Goal: Task Accomplishment & Management: Manage account settings

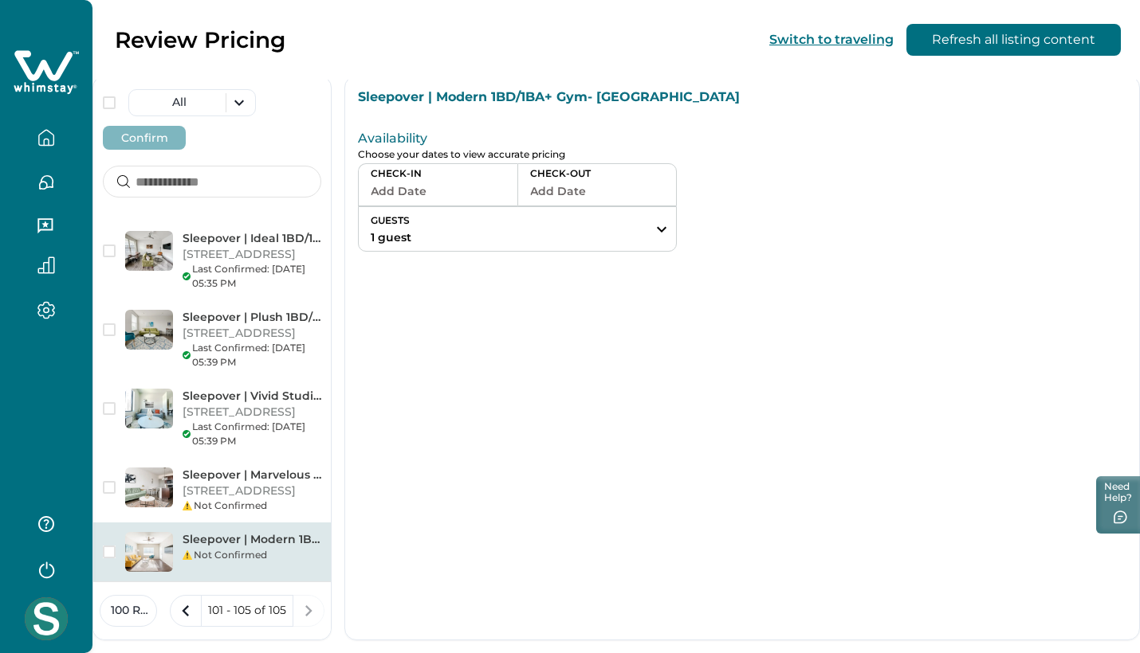
scroll to position [48, 0]
click at [57, 129] on button "button" at bounding box center [46, 138] width 67 height 32
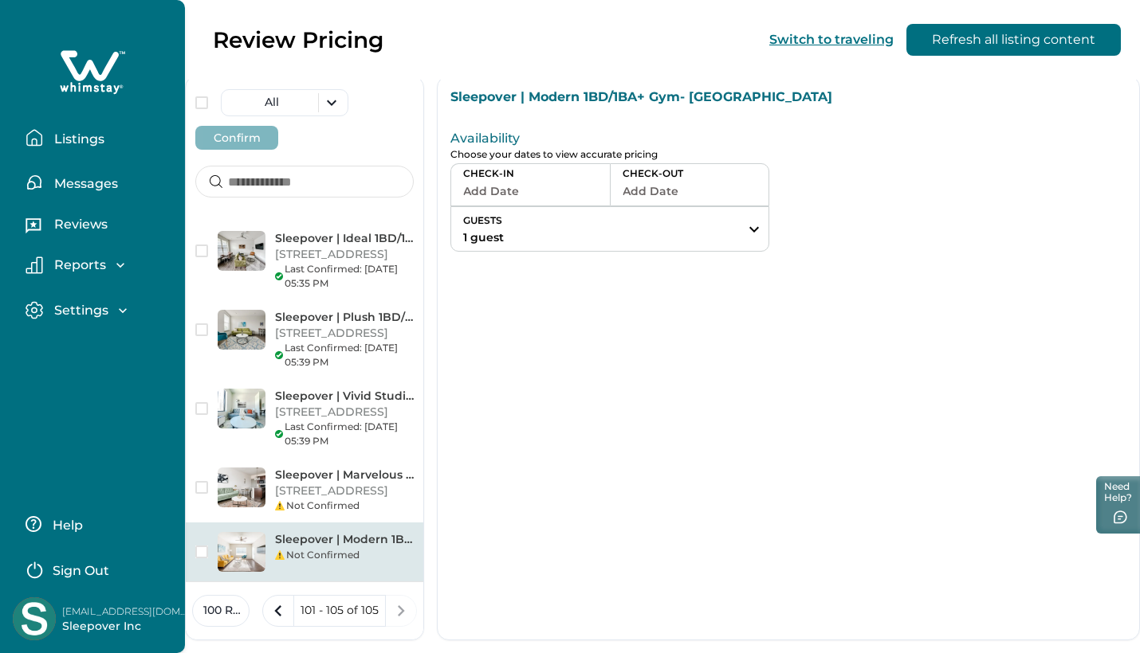
click at [69, 142] on p "Listings" at bounding box center [76, 139] width 55 height 16
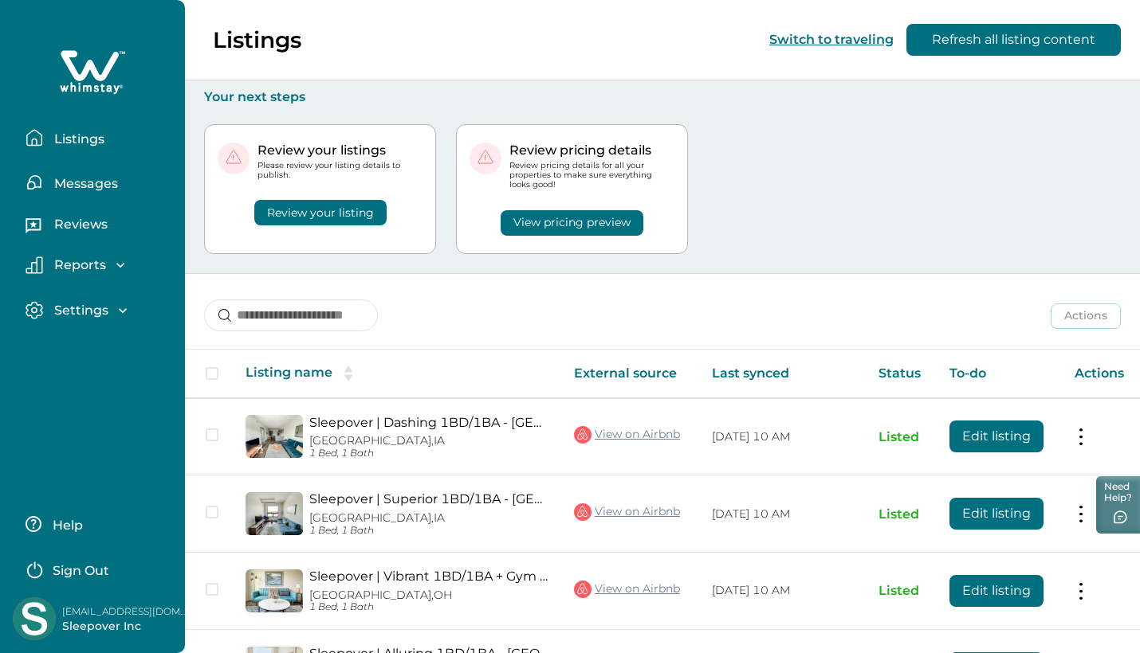
click at [347, 205] on button "Review your listing" at bounding box center [320, 213] width 132 height 26
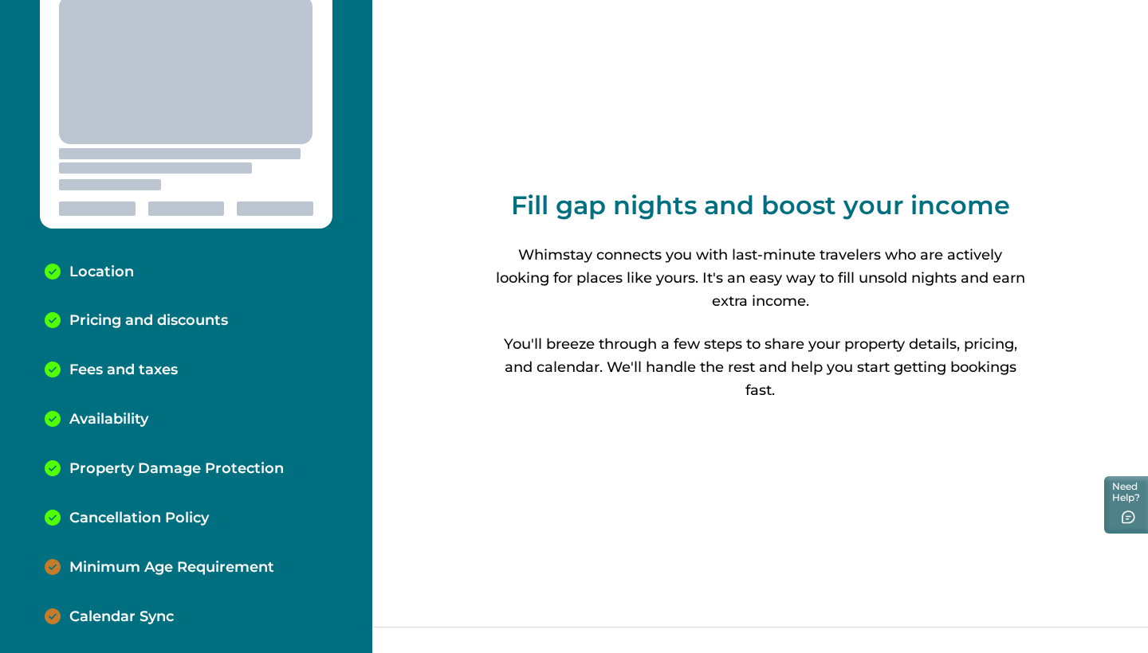
scroll to position [70, 0]
click at [171, 567] on p "Minimum Age Requirement" at bounding box center [171, 569] width 205 height 18
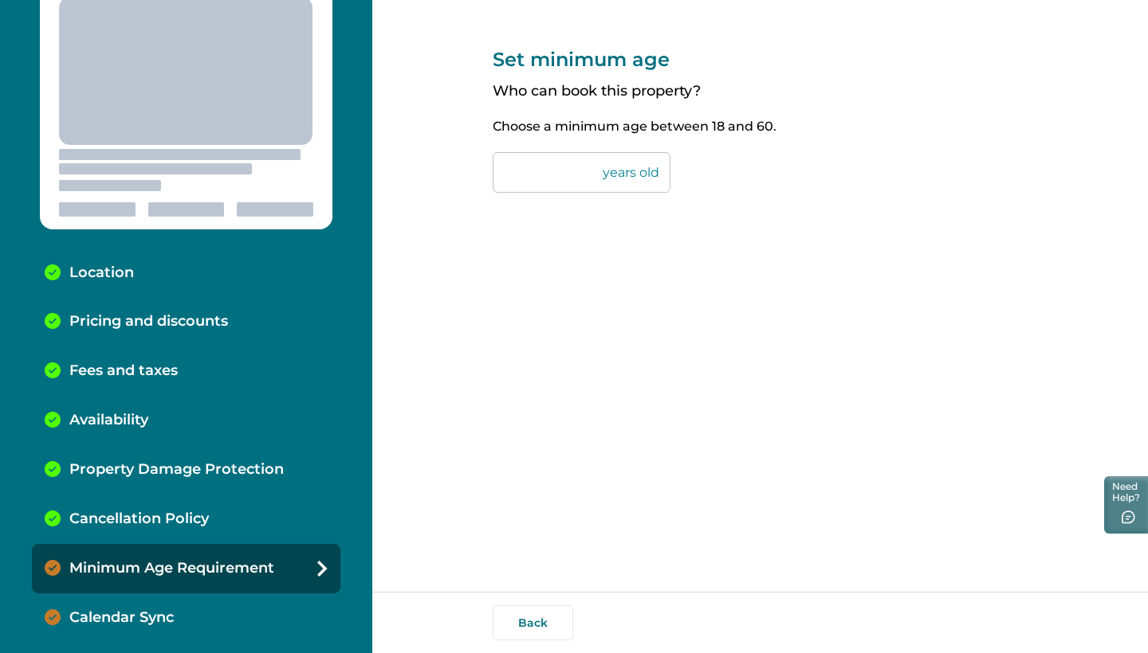
click at [237, 603] on div "Calendar Sync" at bounding box center [186, 618] width 308 height 49
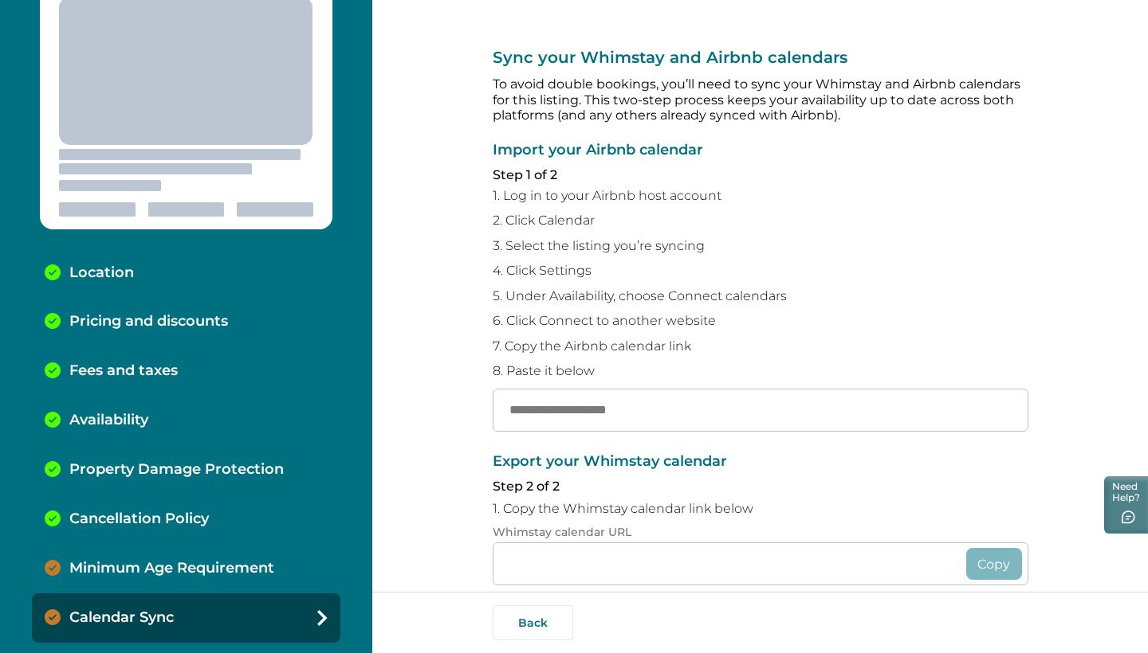
click at [225, 564] on p "Minimum Age Requirement" at bounding box center [171, 569] width 205 height 18
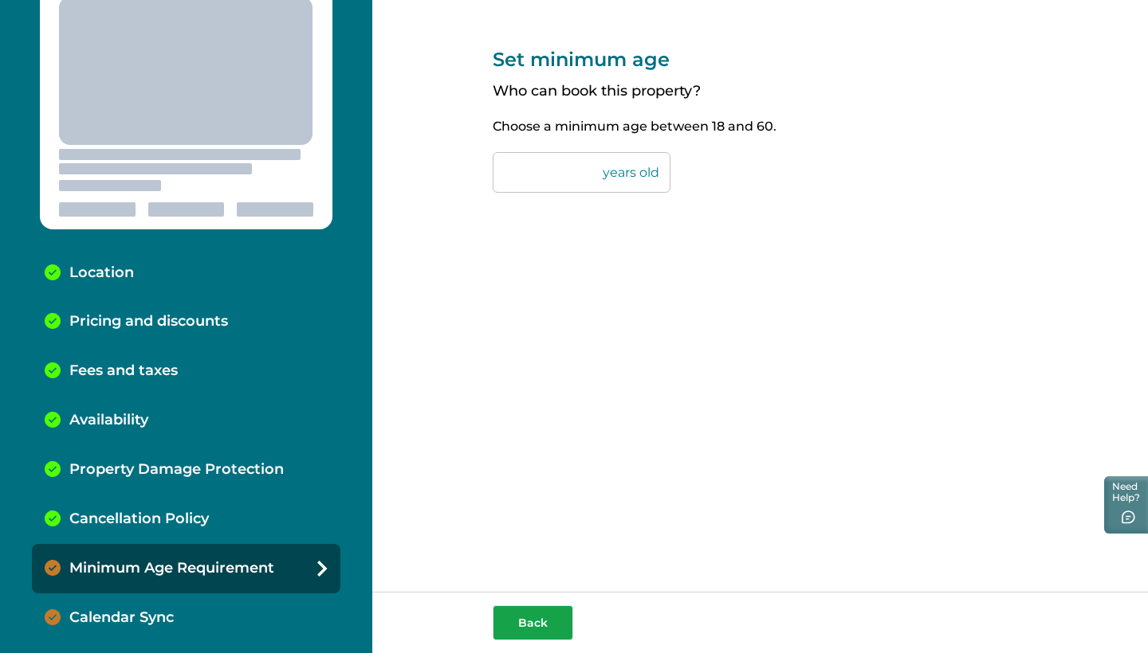
click at [527, 626] on button "Back" at bounding box center [532, 623] width 80 height 35
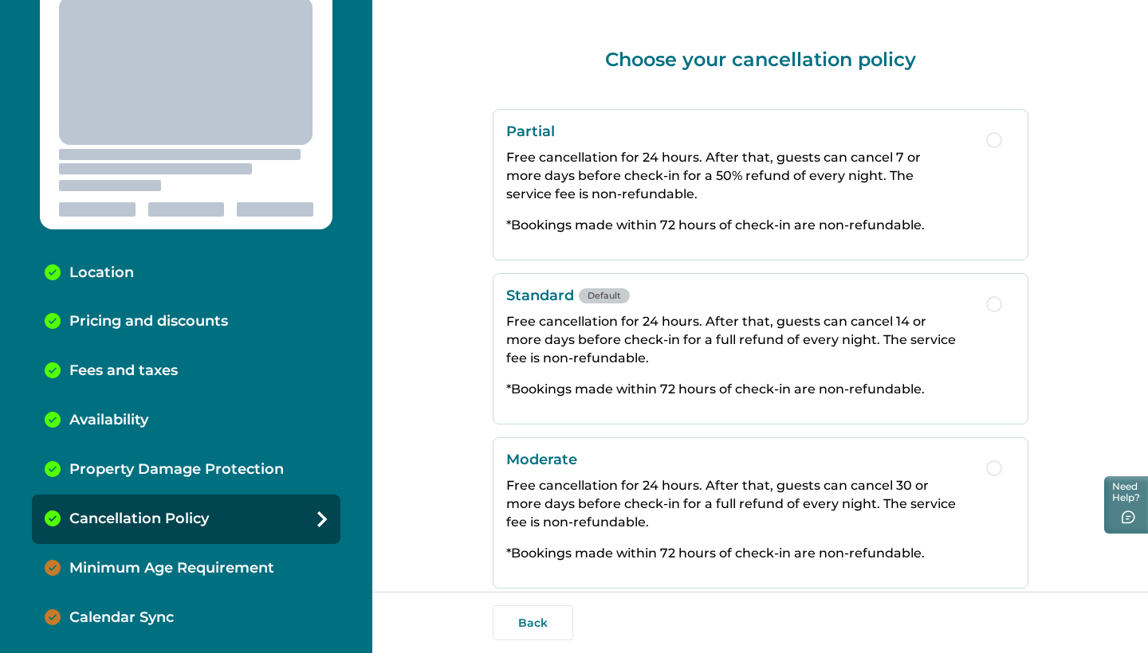
click at [270, 552] on div "Minimum Age Requirement" at bounding box center [186, 568] width 308 height 49
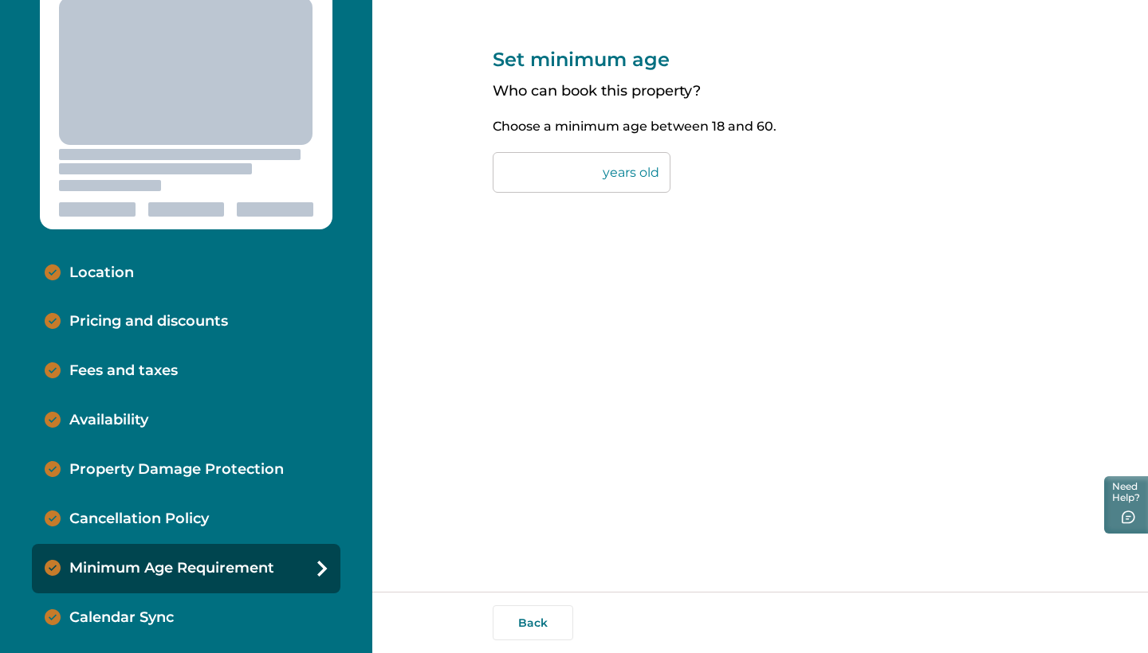
click at [548, 163] on input "**" at bounding box center [581, 172] width 178 height 41
type input "*"
type input "**"
click at [819, 344] on div "Set minimum age Who can book this property? Choose a minimum age between 18 and…" at bounding box center [760, 296] width 536 height 592
click at [946, 606] on div "Back" at bounding box center [760, 623] width 536 height 35
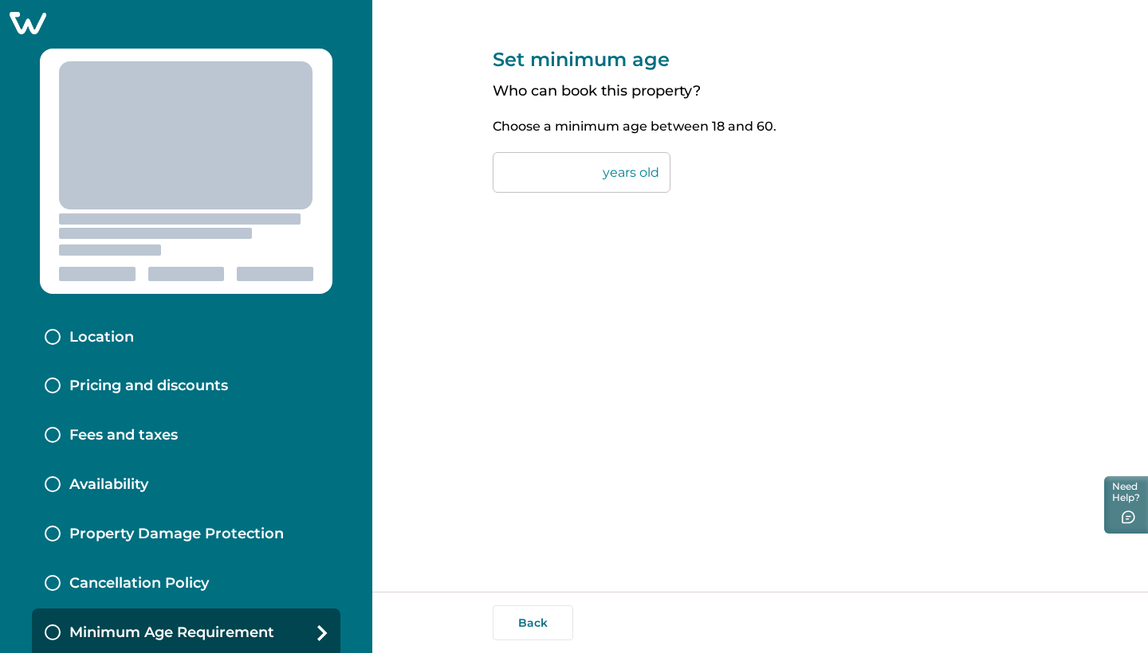
click at [41, 26] on icon at bounding box center [27, 22] width 39 height 25
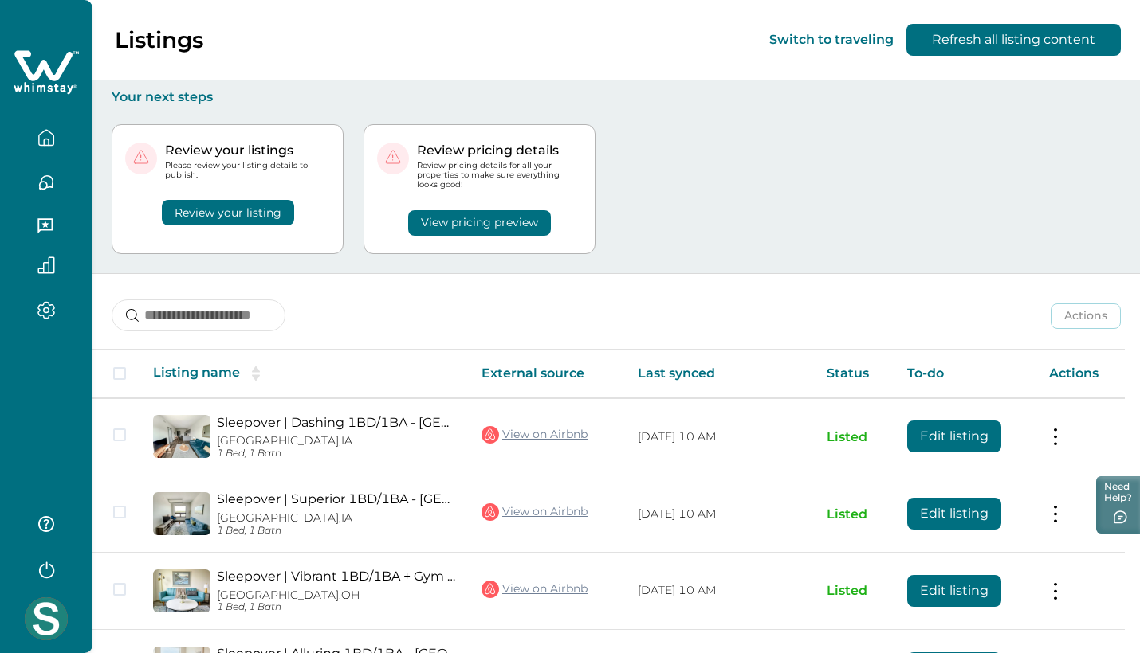
click at [487, 226] on button "View pricing preview" at bounding box center [479, 223] width 143 height 26
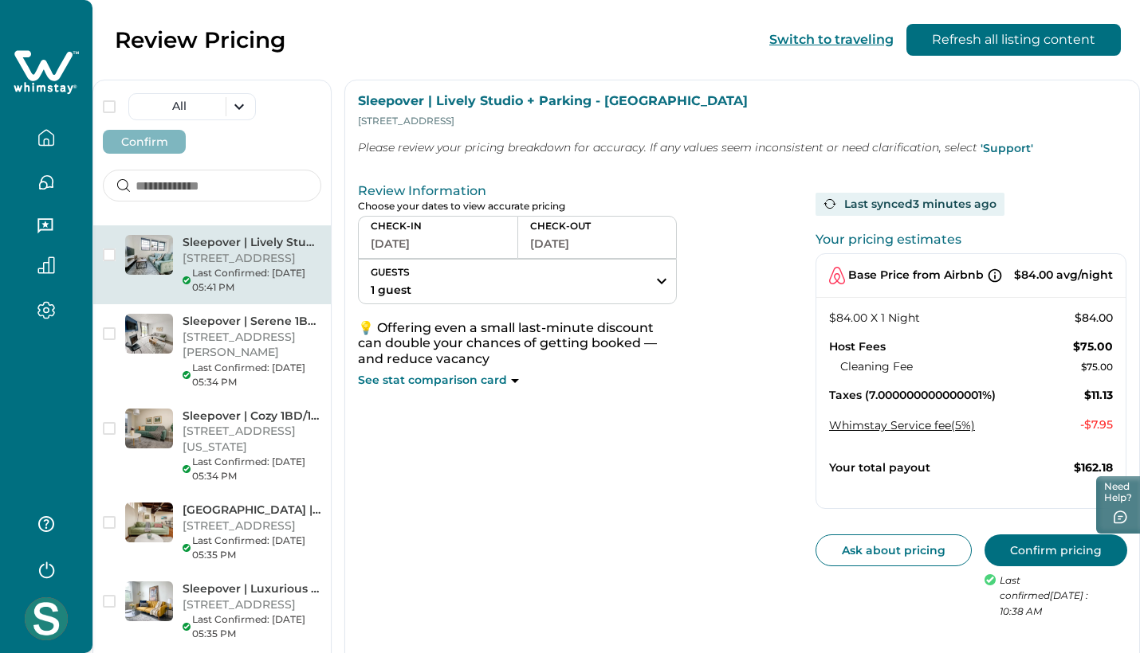
click at [50, 138] on icon "button" at bounding box center [46, 138] width 18 height 18
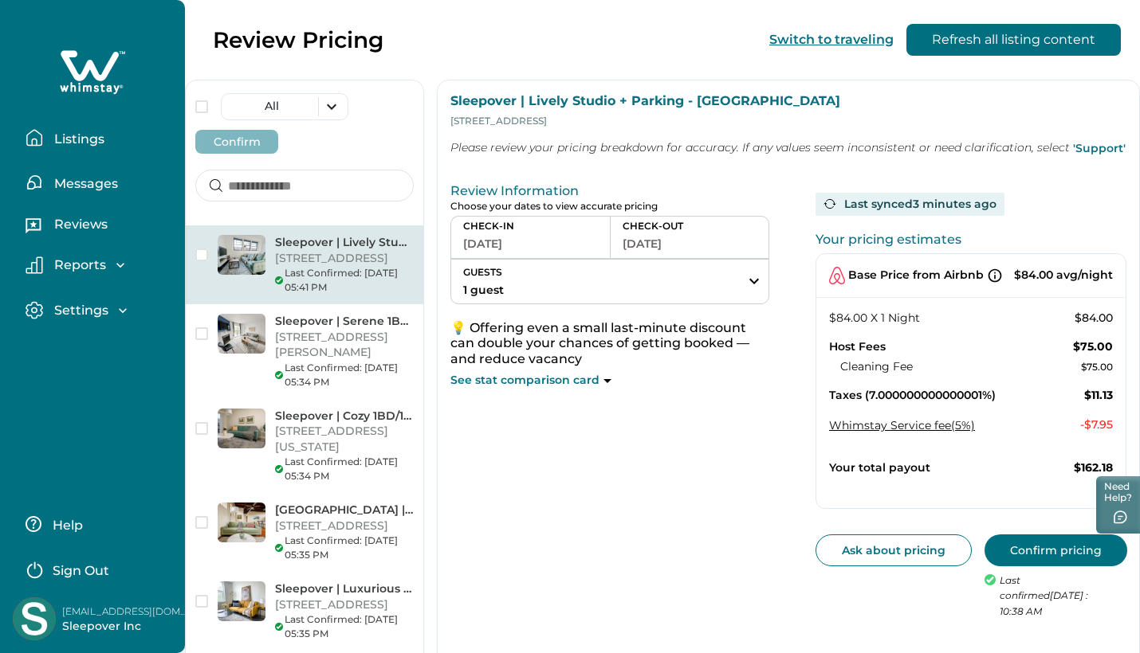
click at [74, 138] on p "Listings" at bounding box center [76, 139] width 55 height 16
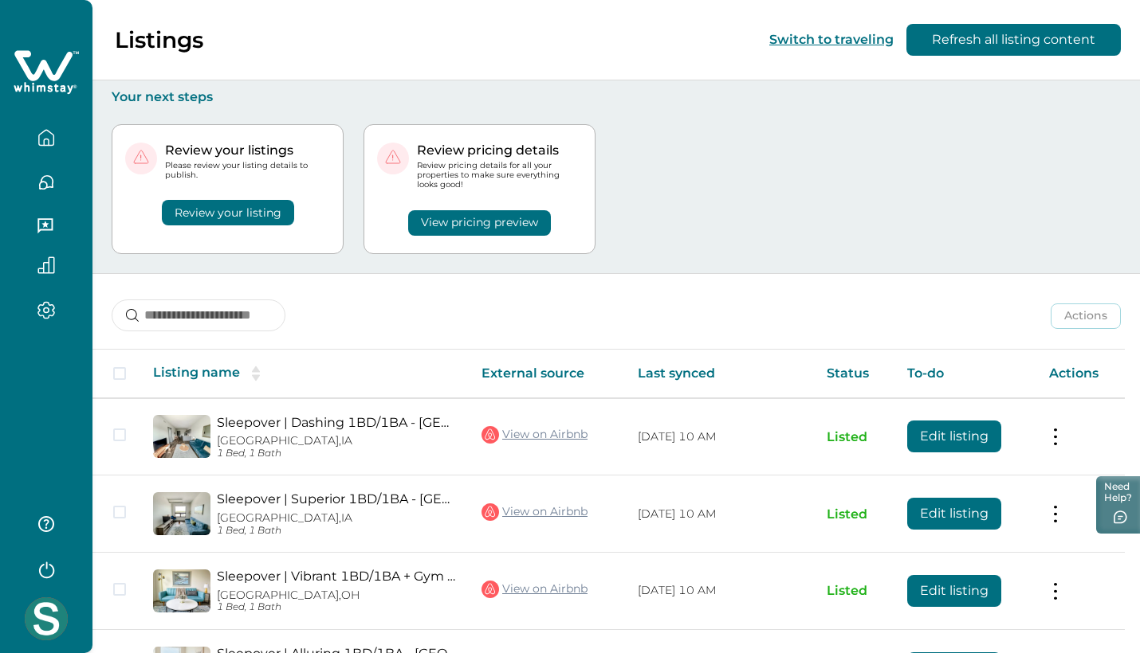
click at [294, 217] on button "Review your listing" at bounding box center [228, 213] width 132 height 26
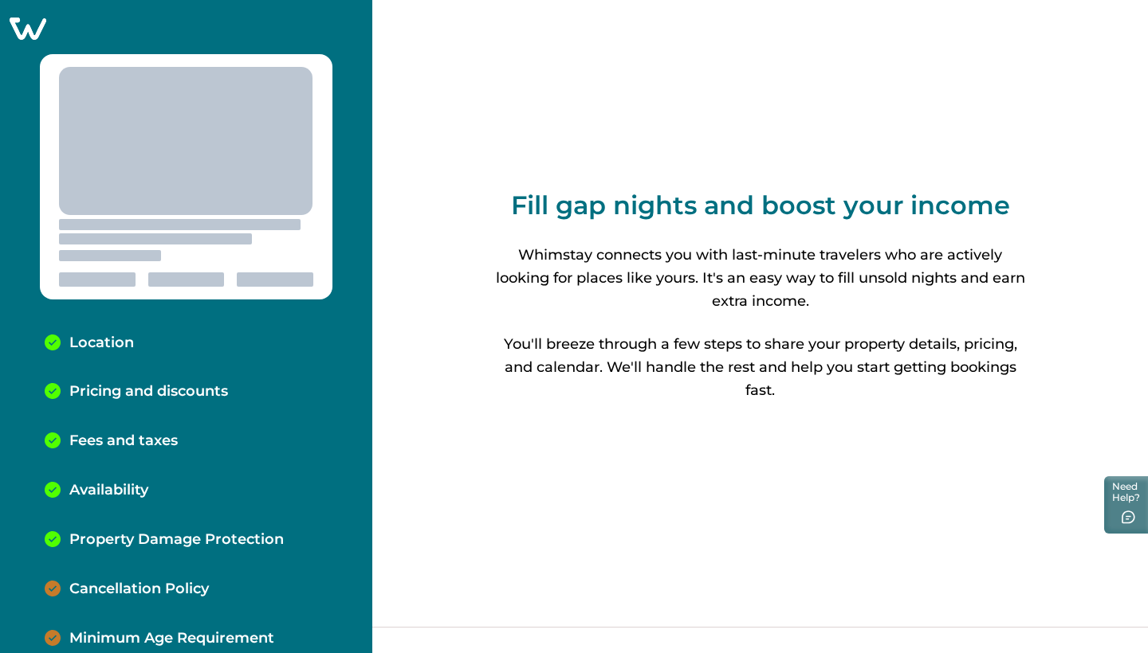
click at [182, 538] on p "Property Damage Protection" at bounding box center [176, 541] width 214 height 18
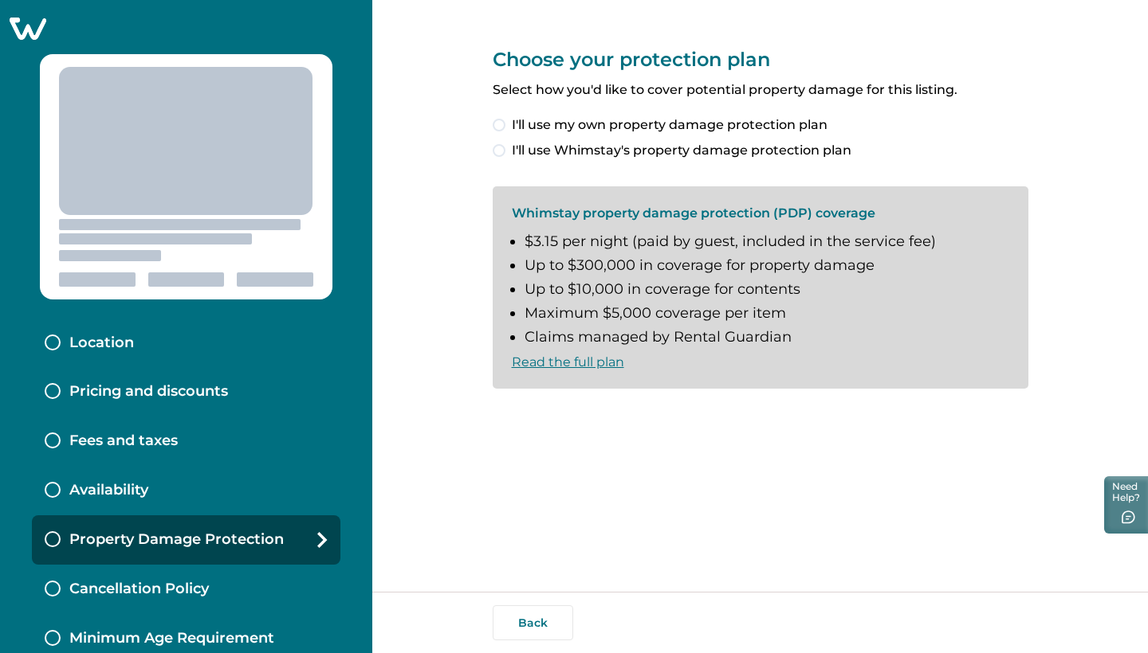
click at [503, 148] on span at bounding box center [498, 150] width 13 height 13
click at [498, 410] on span at bounding box center [498, 415] width 13 height 13
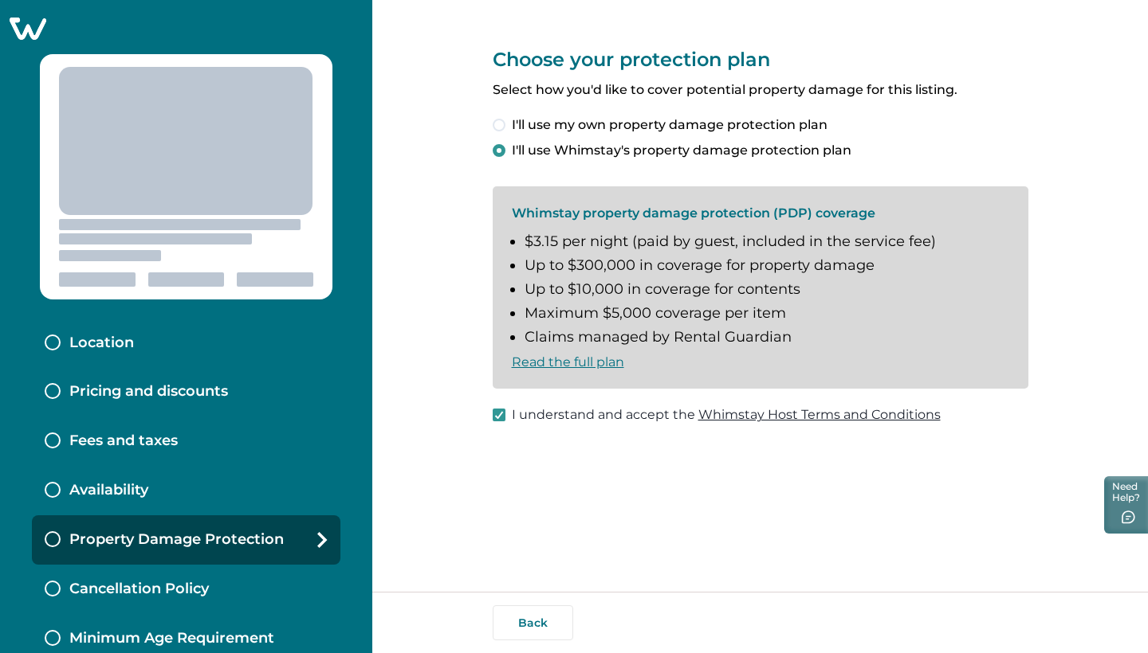
click at [1058, 636] on div "Back" at bounding box center [759, 622] width 775 height 61
click at [1068, 626] on div "Back" at bounding box center [759, 622] width 775 height 61
click at [154, 355] on div "Location" at bounding box center [186, 343] width 308 height 49
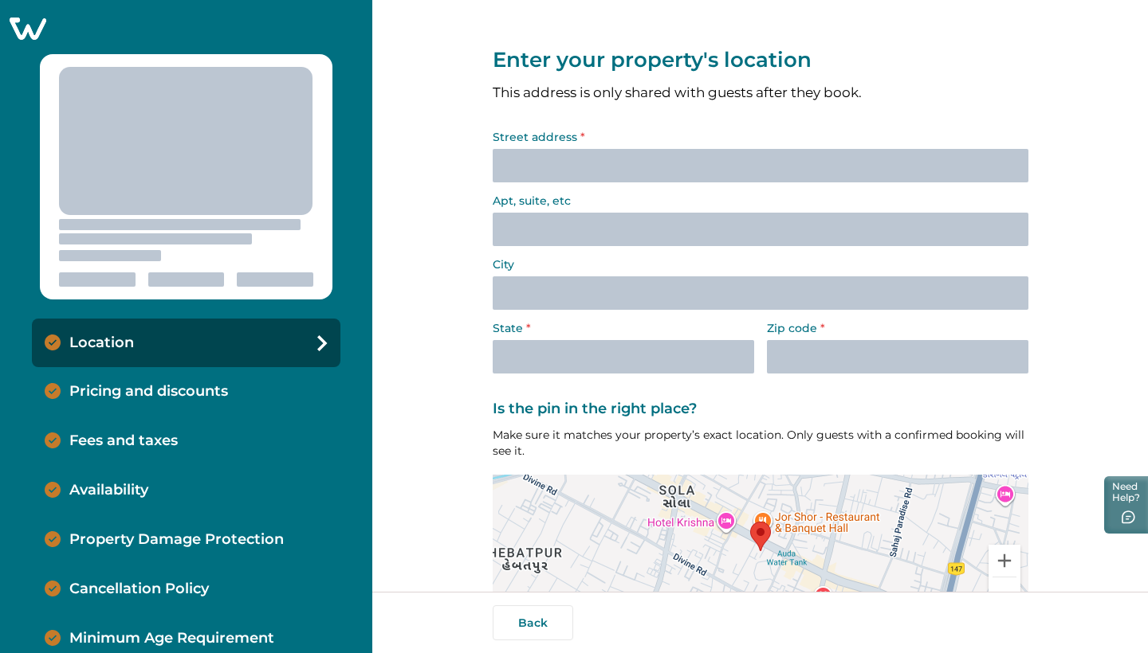
click at [32, 27] on icon at bounding box center [28, 29] width 37 height 22
